Goal: Browse casually

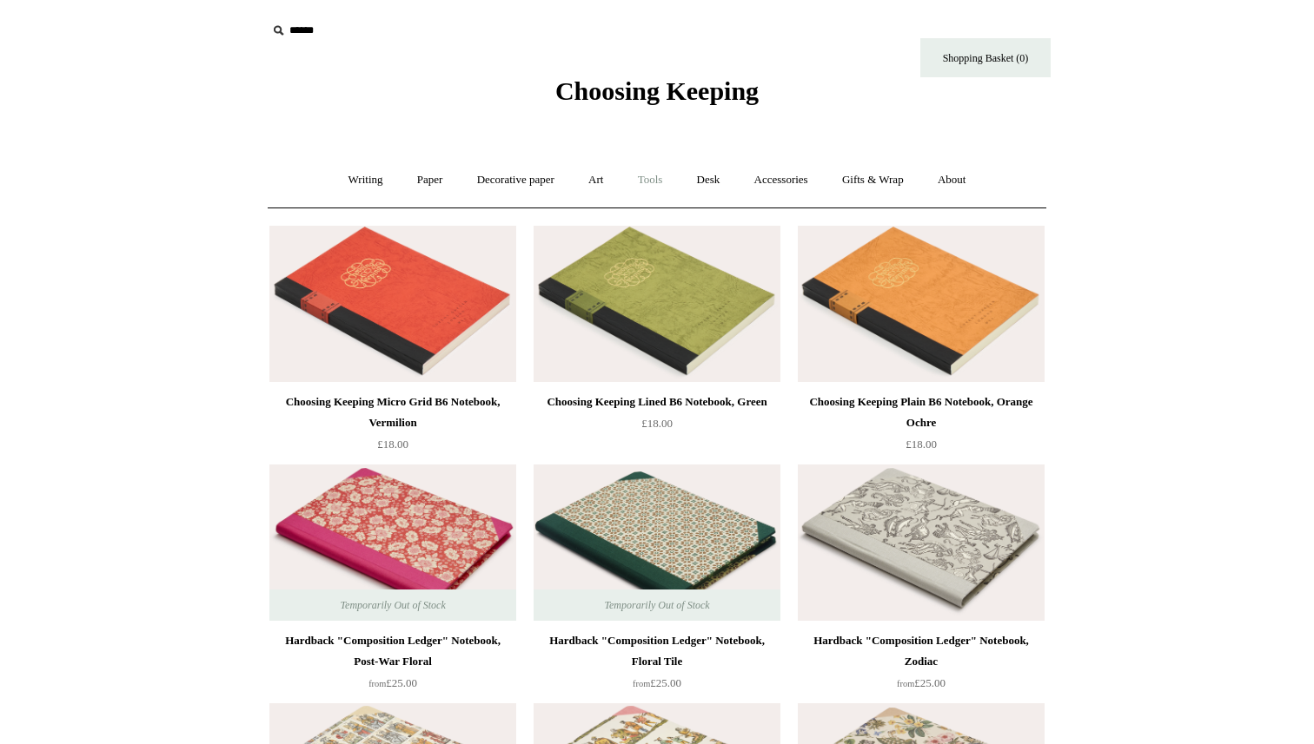
click at [672, 178] on link "Tools +" at bounding box center [650, 180] width 56 height 46
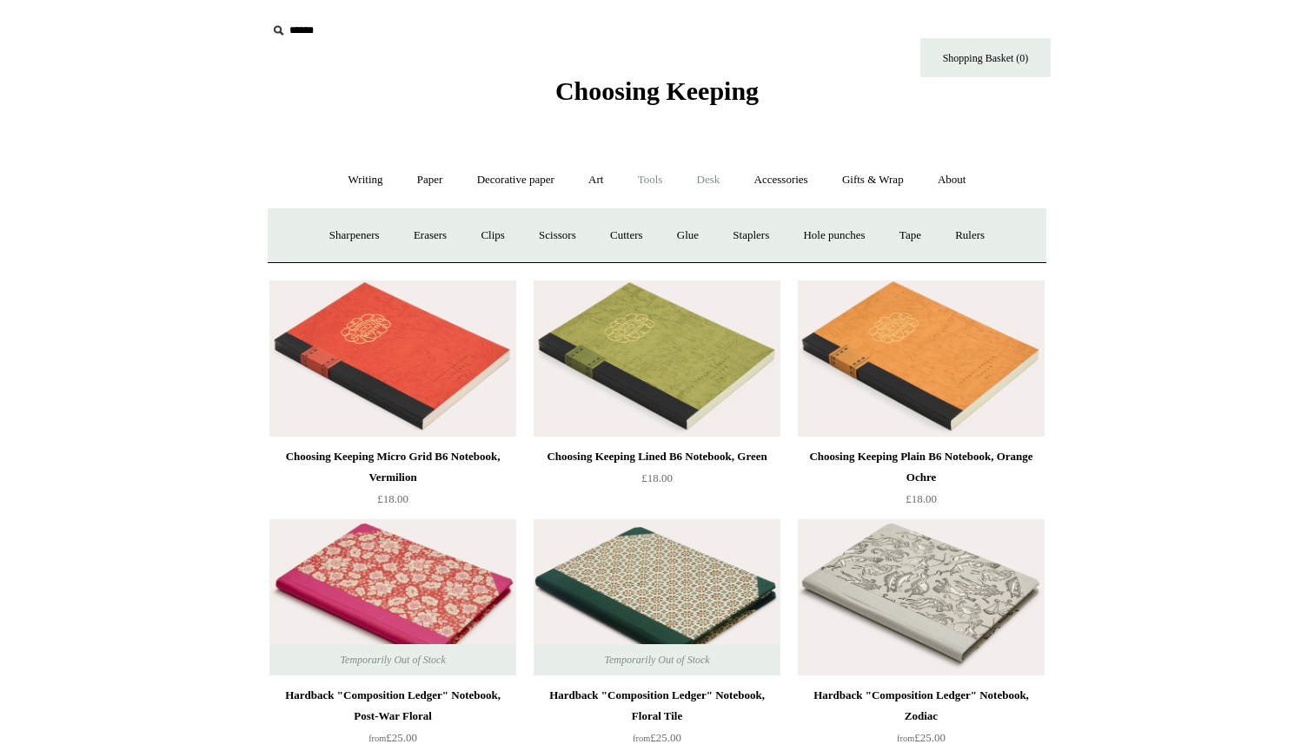
click at [708, 178] on link "Desk +" at bounding box center [708, 180] width 55 height 46
click at [738, 228] on link "Desk Accessories" at bounding box center [730, 236] width 110 height 46
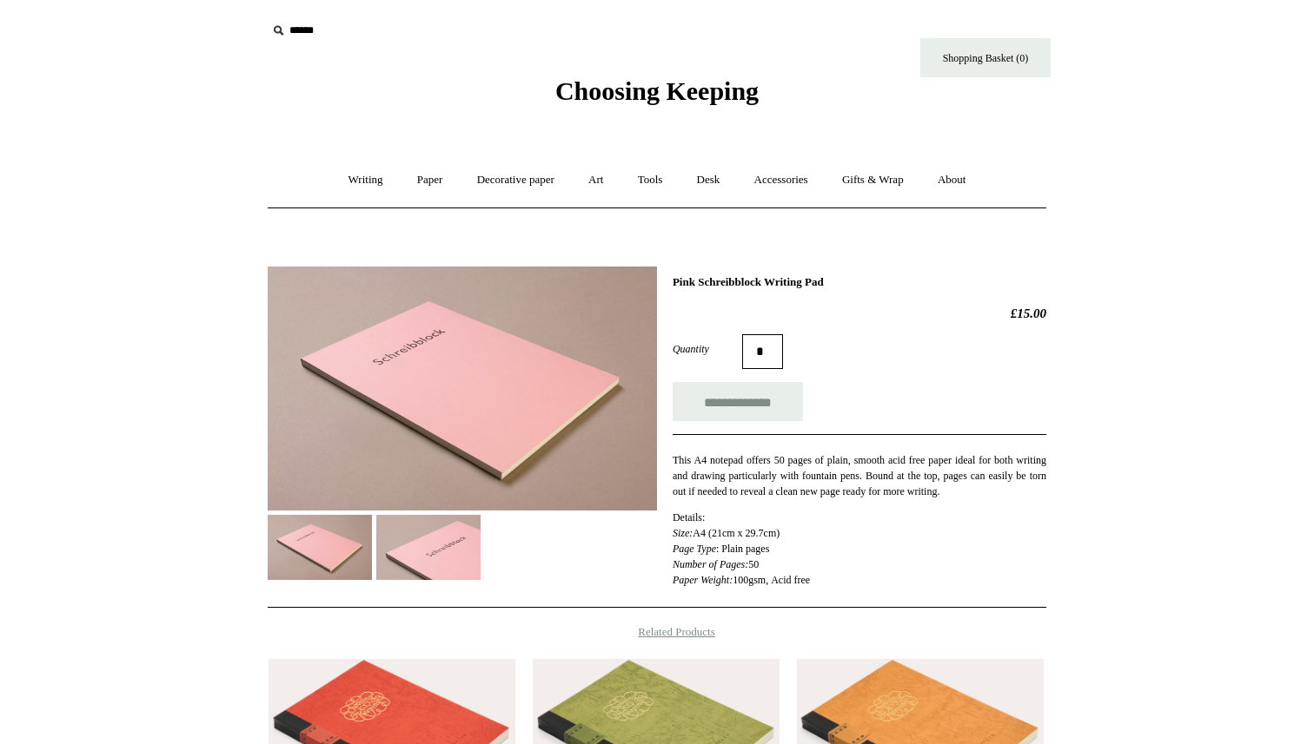
click at [449, 509] on img at bounding box center [462, 389] width 389 height 244
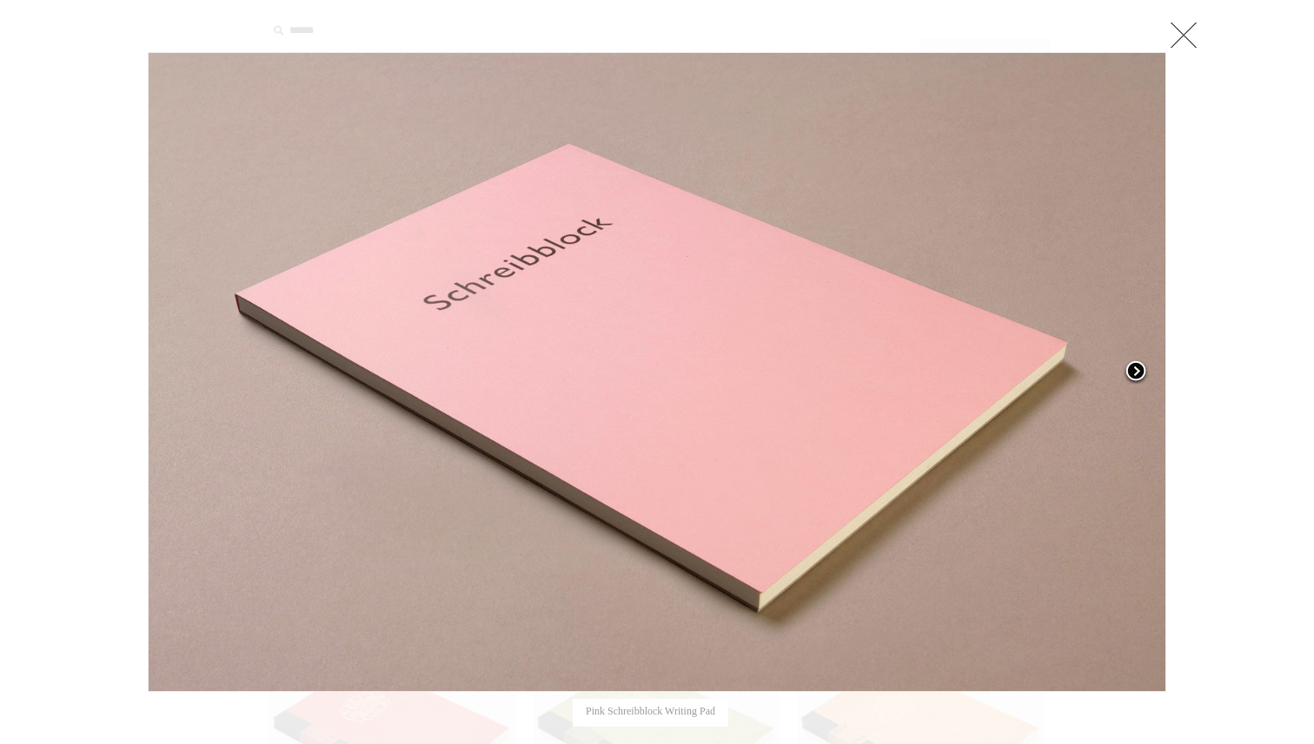
click at [1135, 367] on span at bounding box center [1135, 373] width 26 height 26
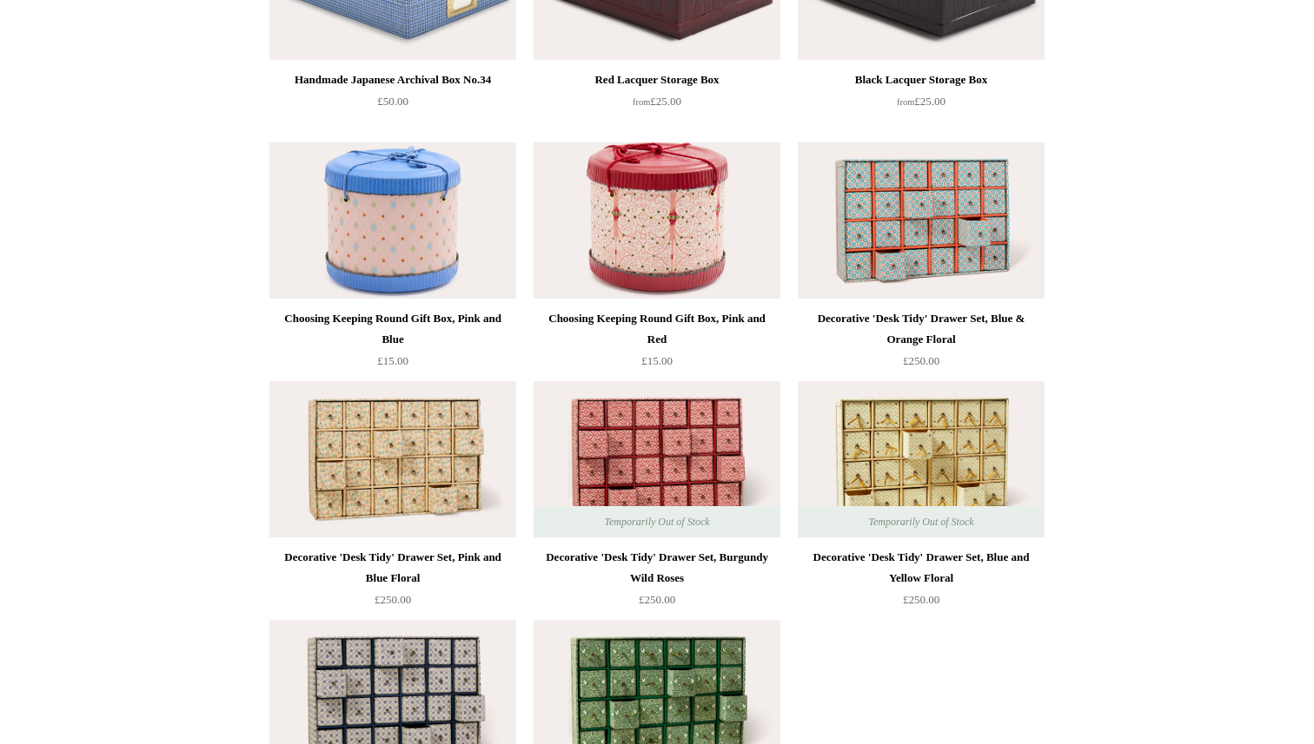
scroll to position [2308, 0]
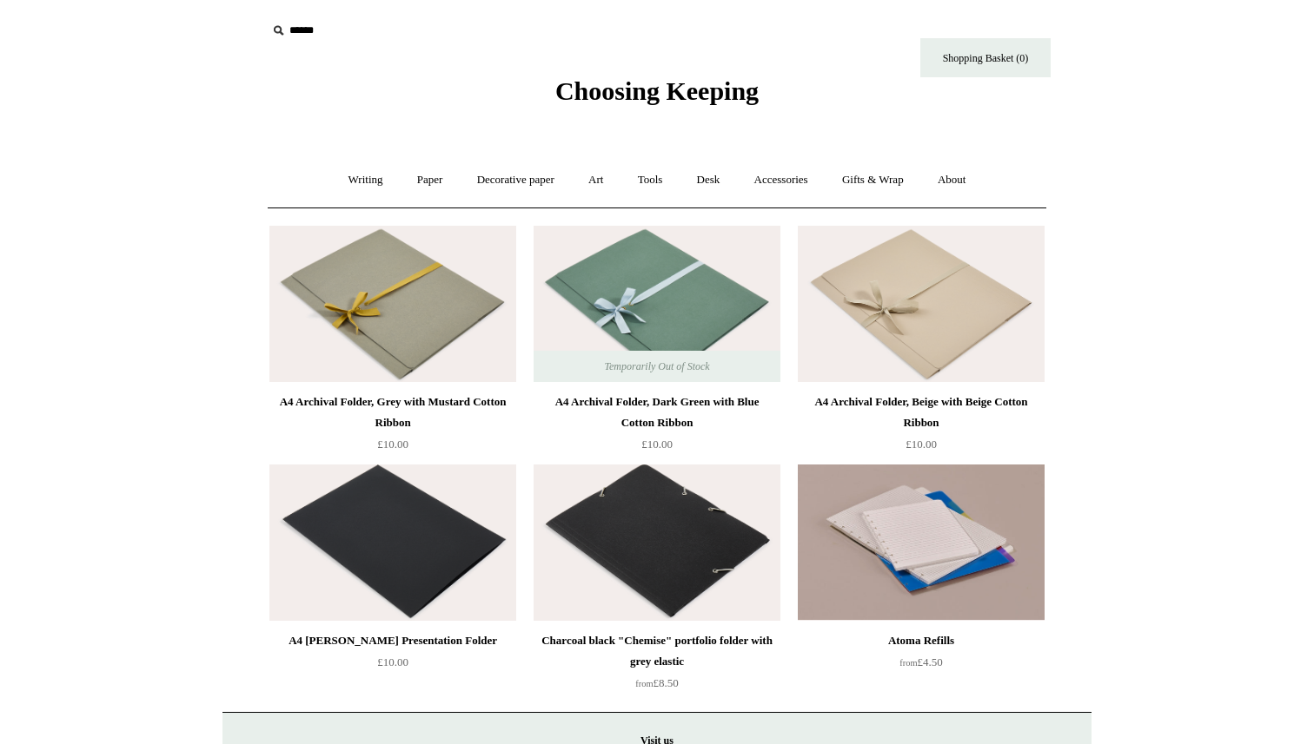
scroll to position [240, 0]
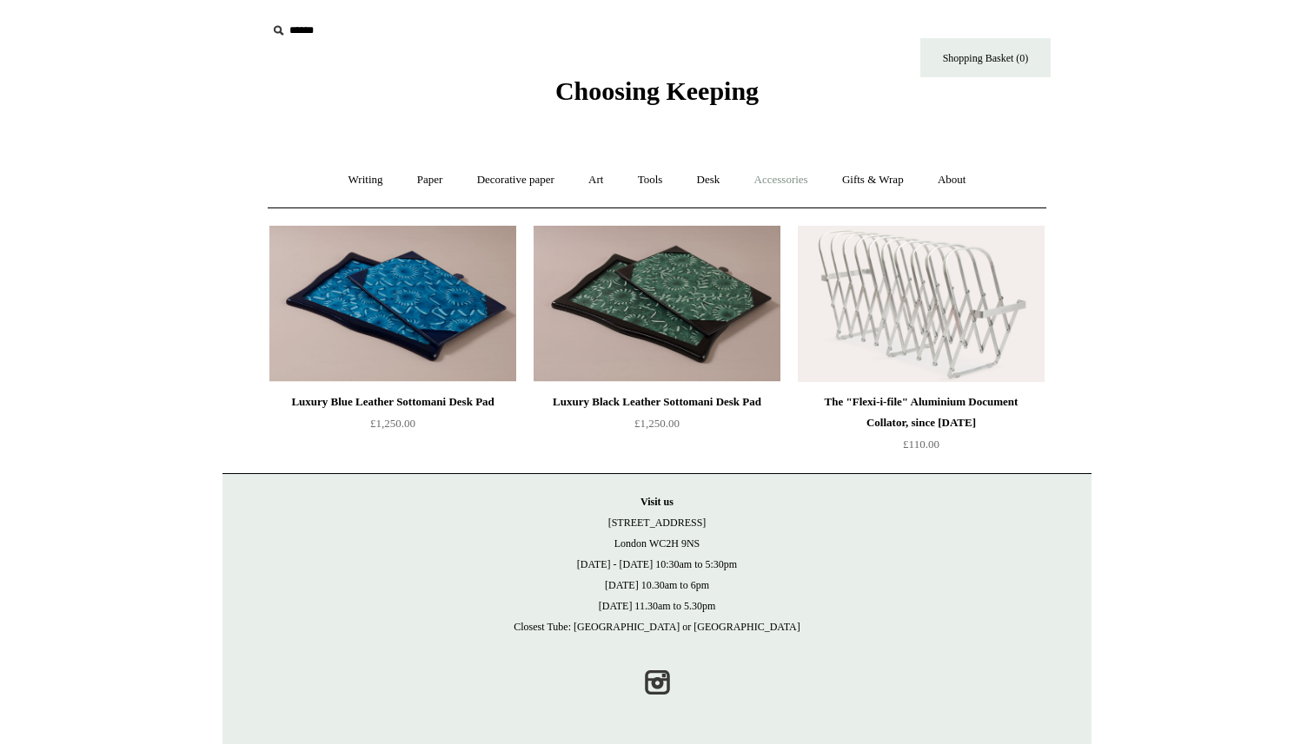
click at [778, 176] on link "Accessories +" at bounding box center [780, 180] width 85 height 46
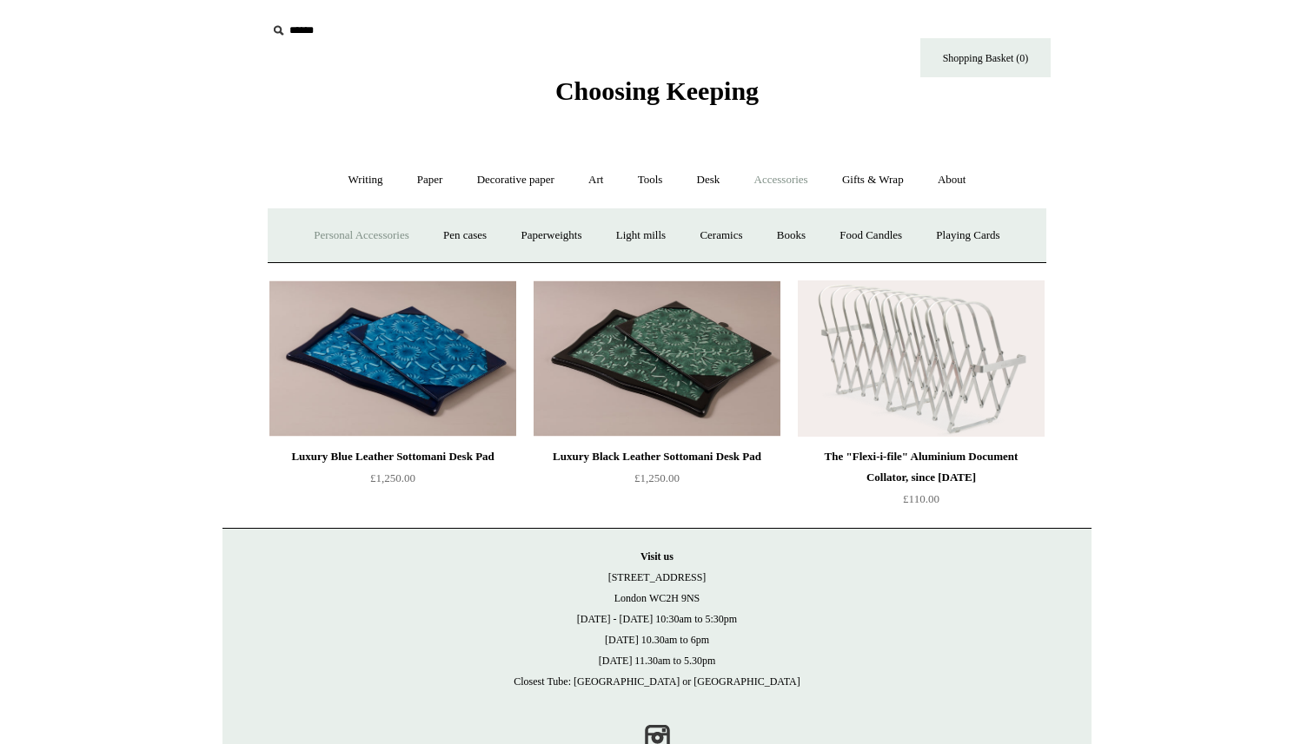
click at [390, 238] on link "Personal Accessories +" at bounding box center [361, 236] width 126 height 46
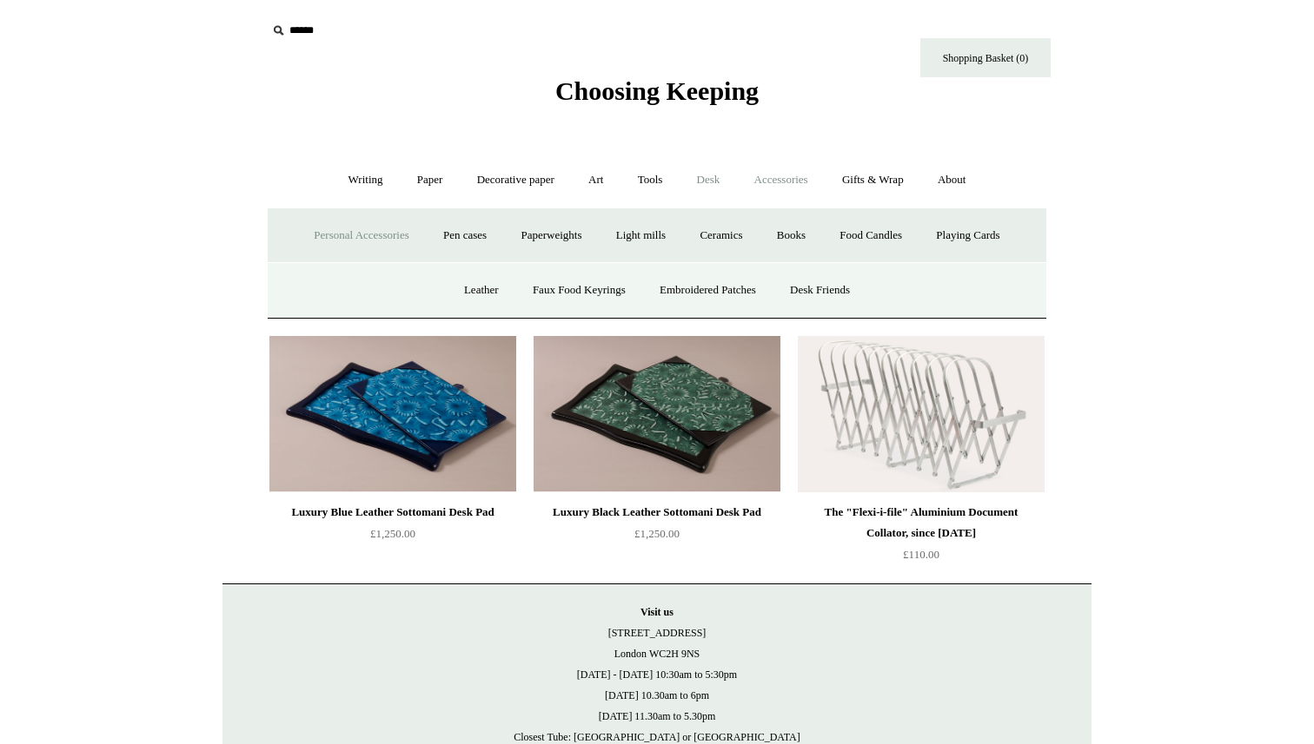
click at [709, 173] on link "Desk +" at bounding box center [708, 180] width 55 height 46
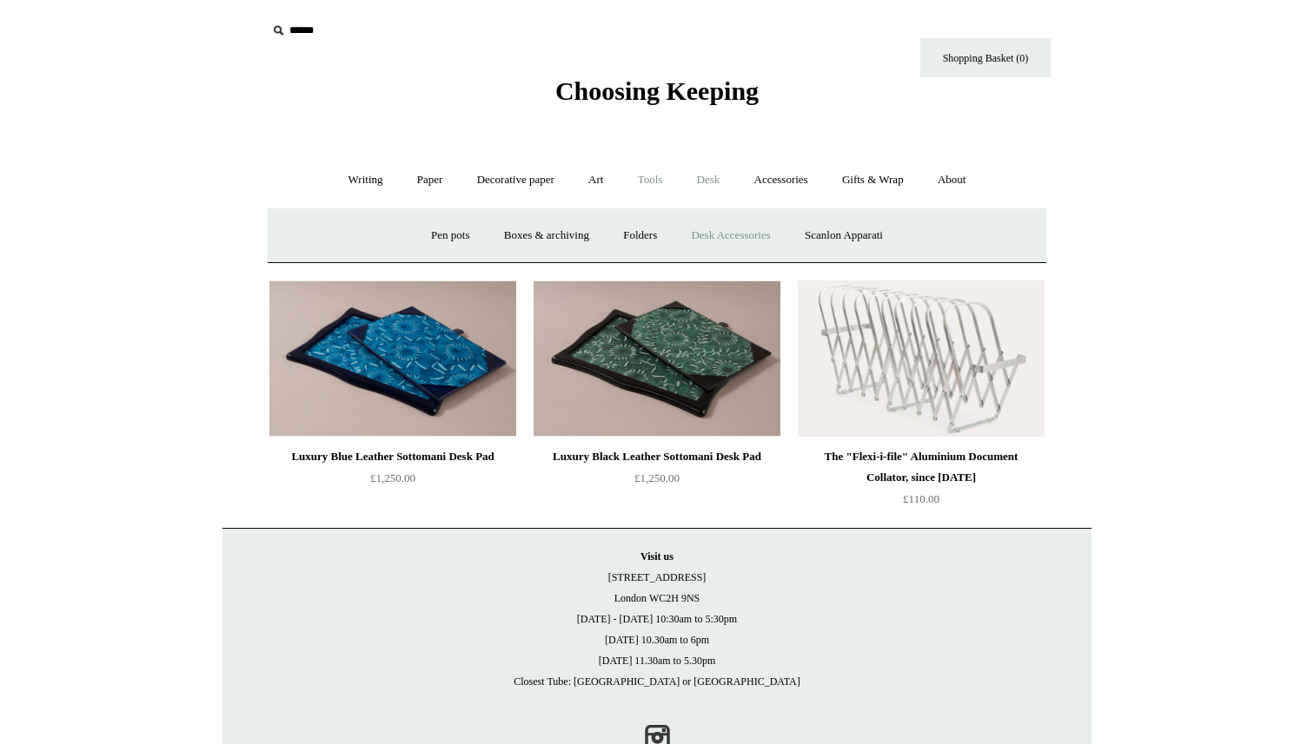
click at [645, 175] on link "Tools +" at bounding box center [650, 180] width 56 height 46
click at [597, 176] on link "Art +" at bounding box center [595, 180] width 46 height 46
click at [515, 183] on link "Decorative paper +" at bounding box center [515, 180] width 109 height 46
click at [401, 182] on link "Paper +" at bounding box center [429, 180] width 57 height 46
click at [515, 242] on link "📆 Dated Diaries 📆" at bounding box center [520, 236] width 127 height 46
